Goal: Information Seeking & Learning: Learn about a topic

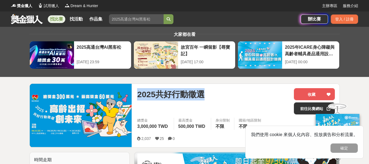
copy span "2025共好行動徵選"
drag, startPoint x: 137, startPoint y: 95, endPoint x: 209, endPoint y: 108, distance: 72.7
click at [209, 108] on div "2025共好行動徵選 收藏 前往比賽網站 總獎金 3,000,000 TWD 最高獎金 500,000 TWD 身分限制 不限 國籍/地區限制 不限 2,03…" at bounding box center [236, 115] width 207 height 63
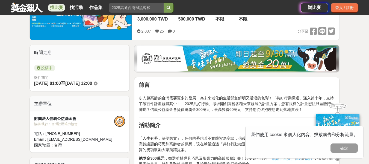
scroll to position [109, 0]
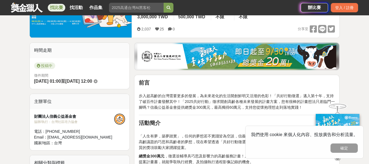
click at [233, 59] on img at bounding box center [236, 56] width 199 height 25
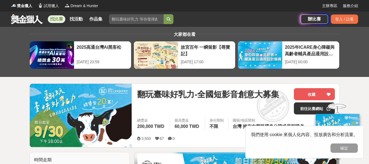
click at [140, 24] on input "search" at bounding box center [136, 19] width 55 height 10
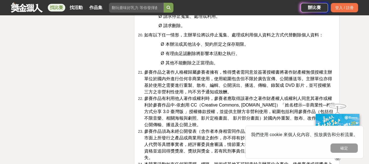
scroll to position [1557, 0]
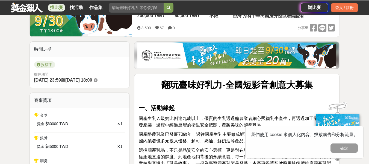
scroll to position [109, 0]
